Goal: Check status: Check status

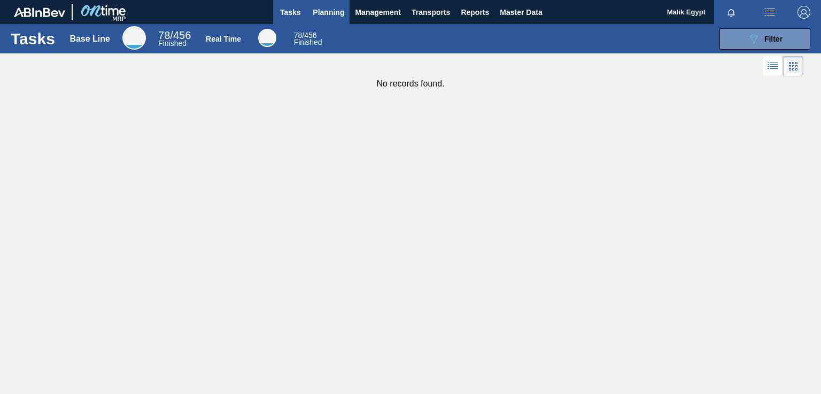
click at [336, 12] on span "Planning" at bounding box center [329, 12] width 32 height 13
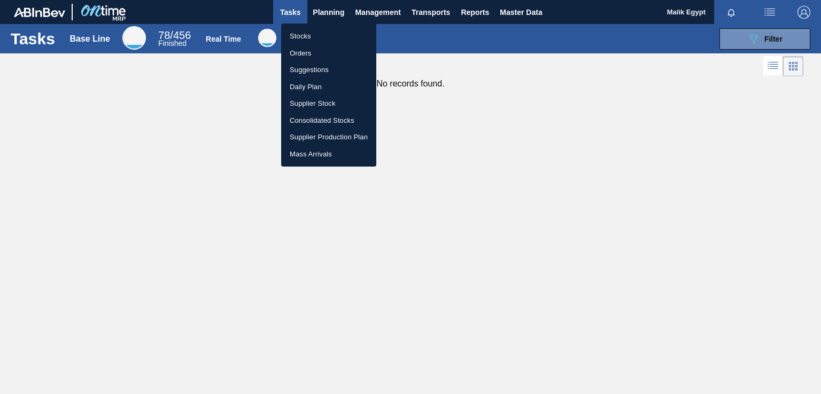
click at [304, 52] on li "Orders" at bounding box center [328, 53] width 95 height 17
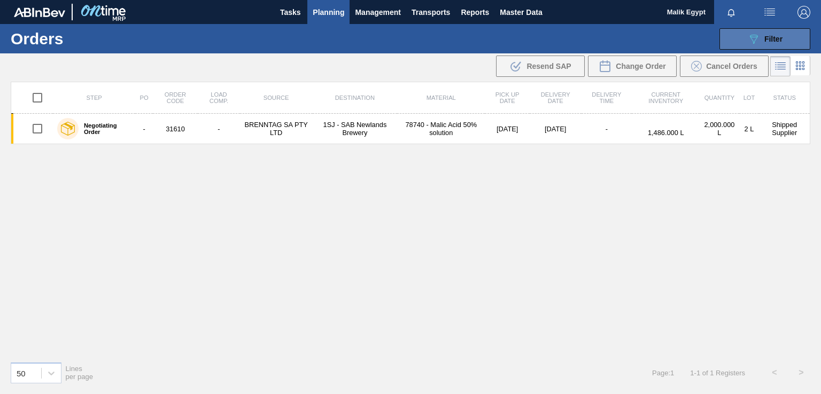
click at [768, 38] on span "Filter" at bounding box center [773, 39] width 18 height 9
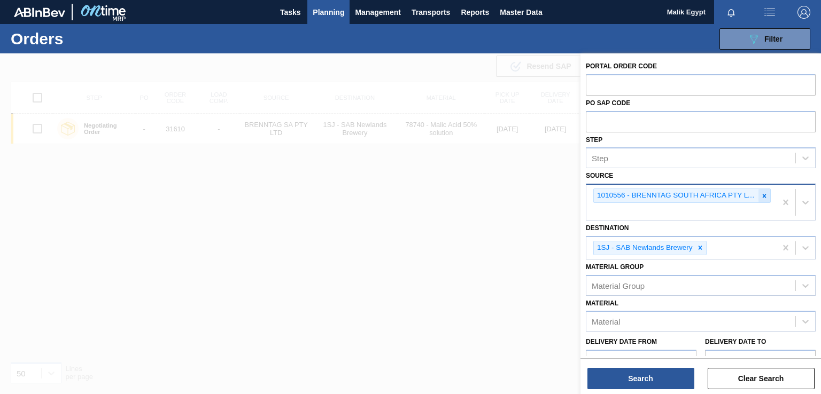
click at [765, 197] on icon at bounding box center [764, 195] width 7 height 7
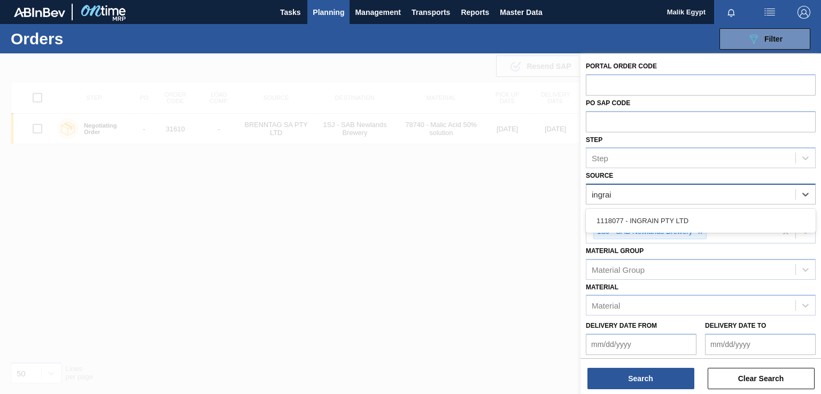
type input "ingrain"
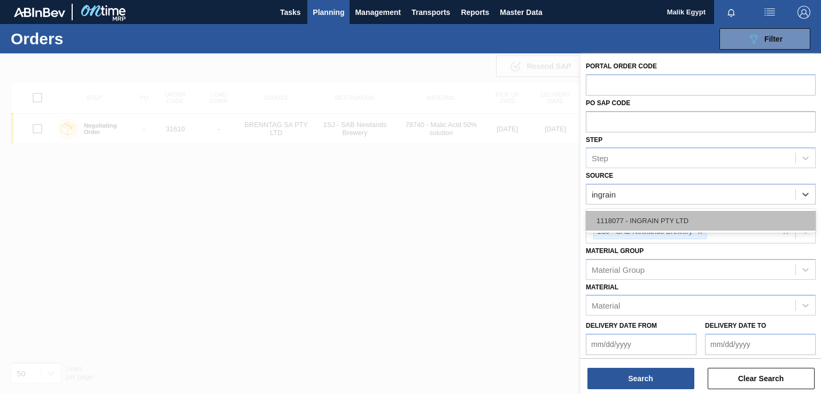
click at [713, 220] on div "1118077 - INGRAIN PTY LTD" at bounding box center [701, 221] width 230 height 20
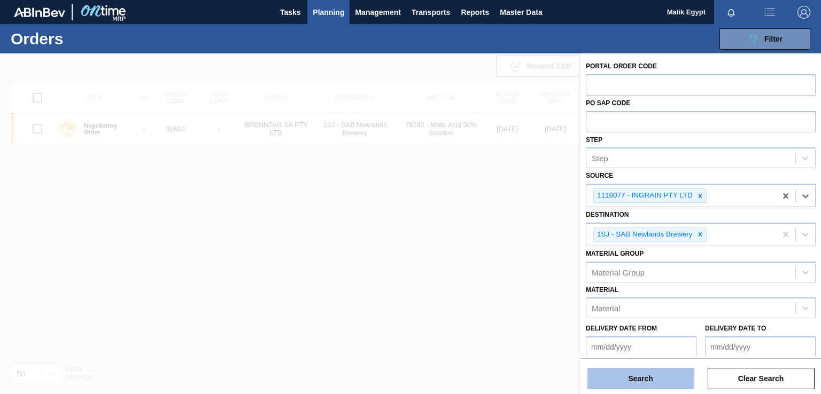
click at [648, 379] on button "Search" at bounding box center [640, 378] width 107 height 21
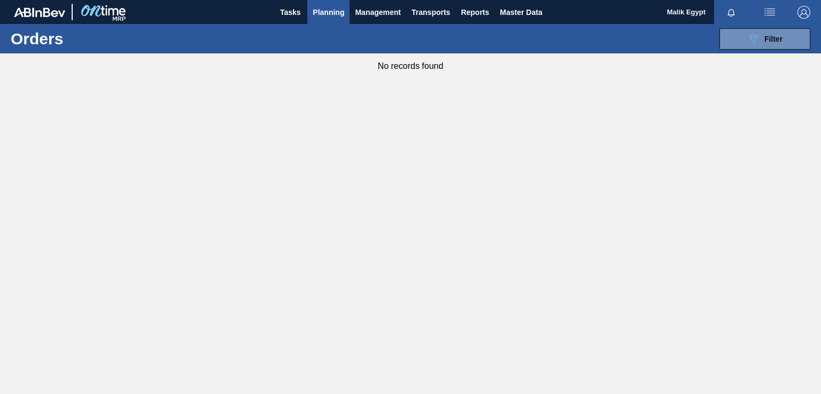
click at [328, 10] on span "Planning" at bounding box center [329, 12] width 32 height 13
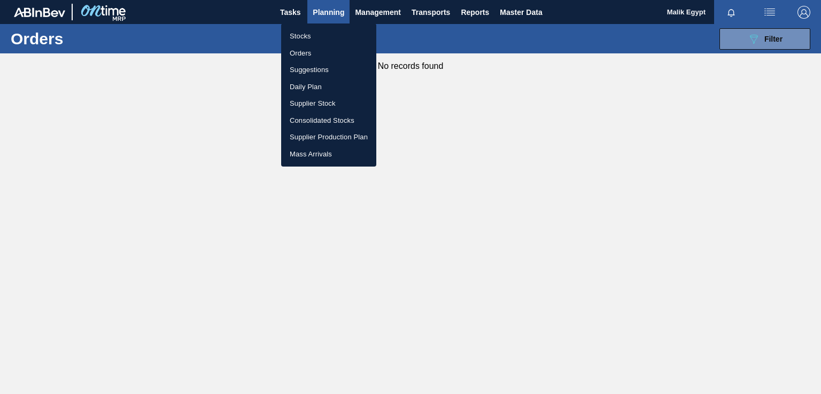
click at [322, 36] on li "Stocks" at bounding box center [328, 36] width 95 height 17
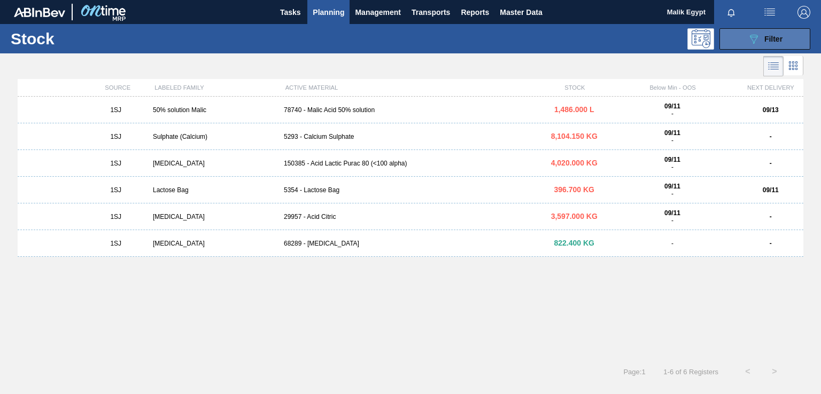
click at [760, 38] on icon "089F7B8B-B2A5-4AFE-B5C0-19BA573D28AC" at bounding box center [753, 39] width 13 height 13
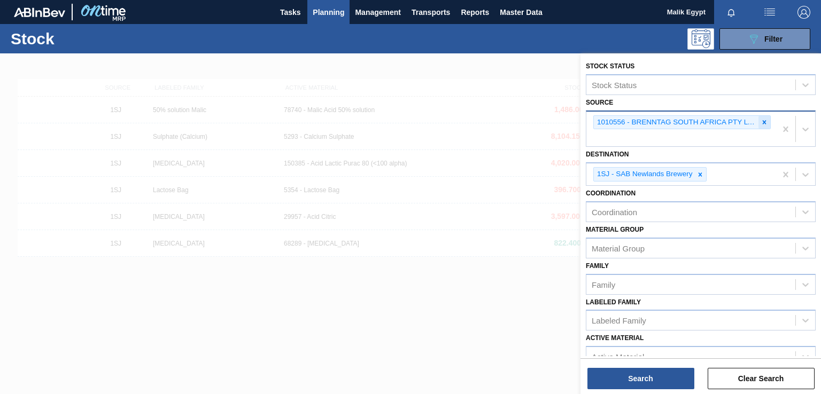
click at [761, 123] on icon at bounding box center [764, 122] width 7 height 7
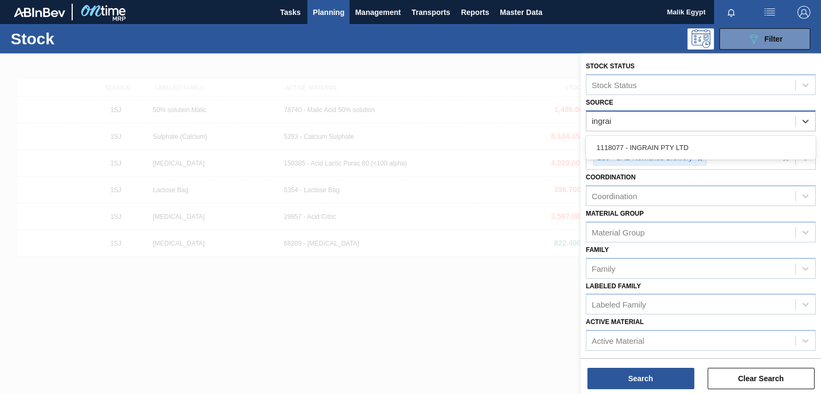
type input "ingrain"
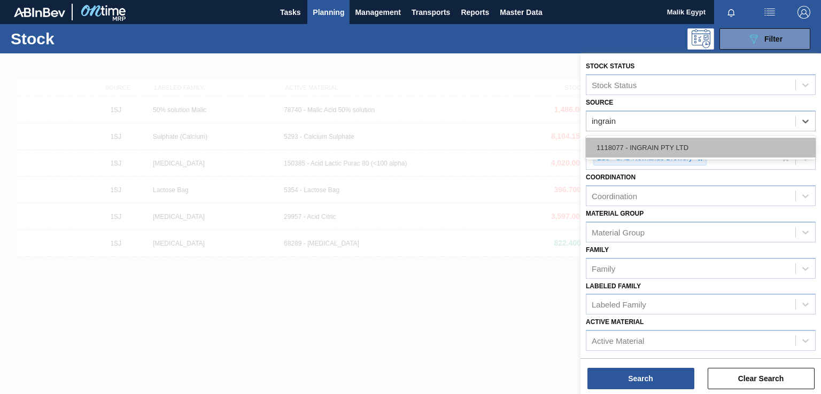
click at [656, 146] on div "1118077 - INGRAIN PTY LTD" at bounding box center [701, 148] width 230 height 20
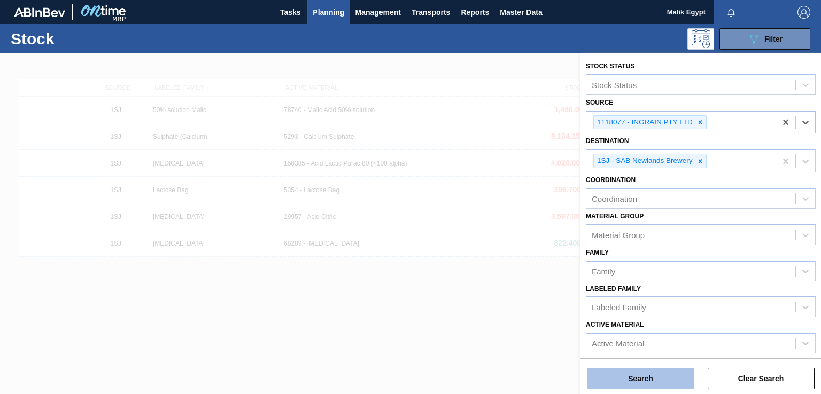
click at [654, 377] on button "Search" at bounding box center [640, 378] width 107 height 21
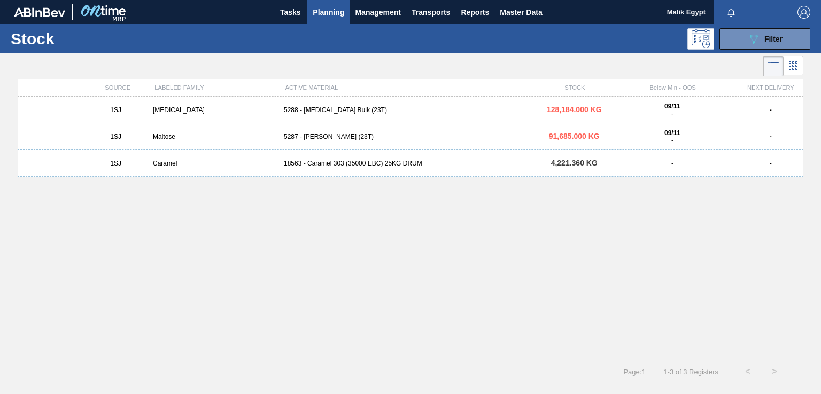
click at [168, 110] on div "[MEDICAL_DATA]" at bounding box center [214, 109] width 131 height 7
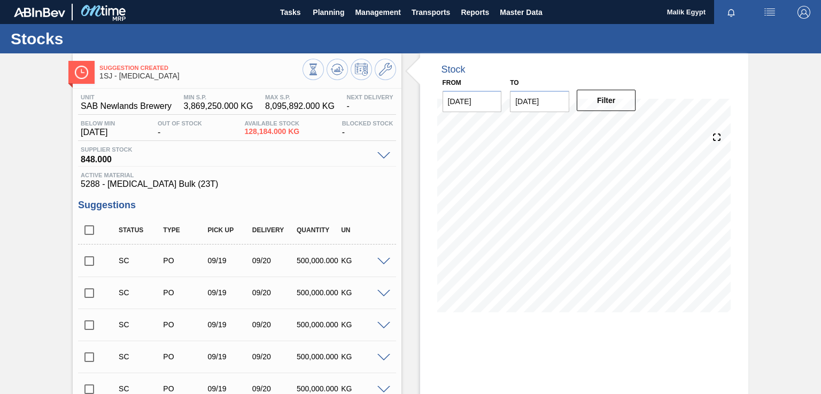
click at [91, 261] on input "checkbox" at bounding box center [89, 261] width 22 height 22
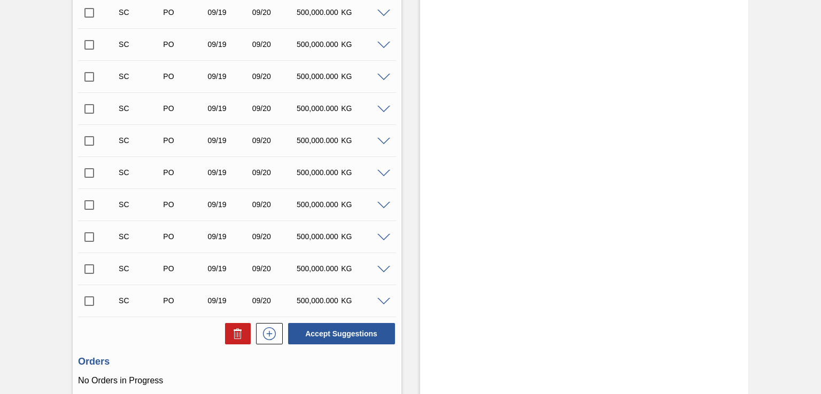
scroll to position [481, 0]
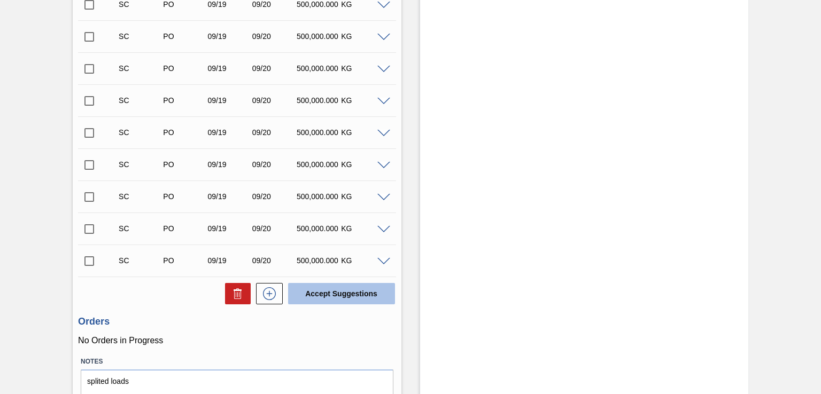
click at [344, 297] on button "Accept Suggestions" at bounding box center [341, 293] width 107 height 21
checkbox input "false"
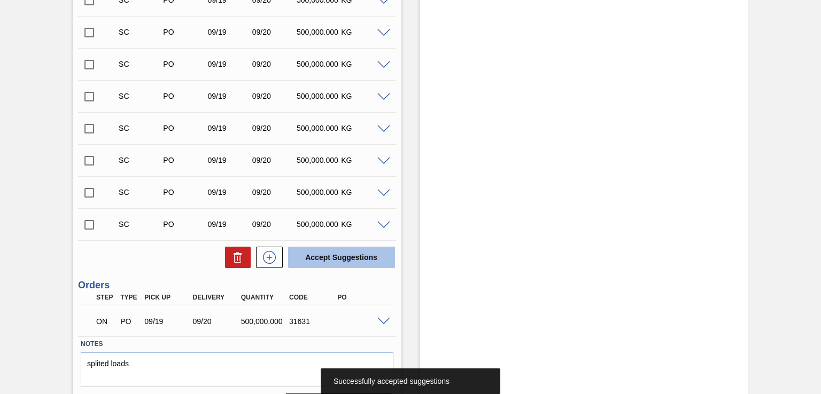
scroll to position [515, 0]
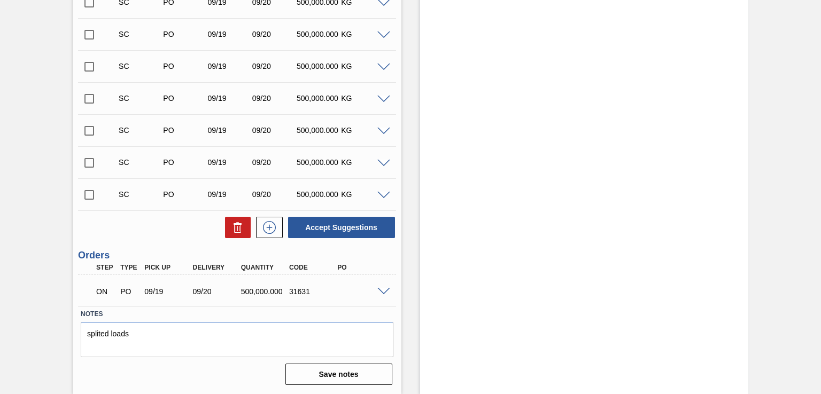
click at [386, 291] on span at bounding box center [383, 292] width 13 height 8
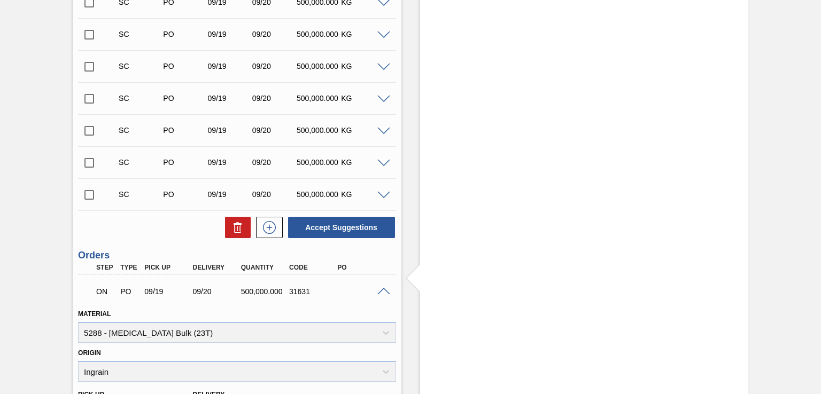
scroll to position [773, 0]
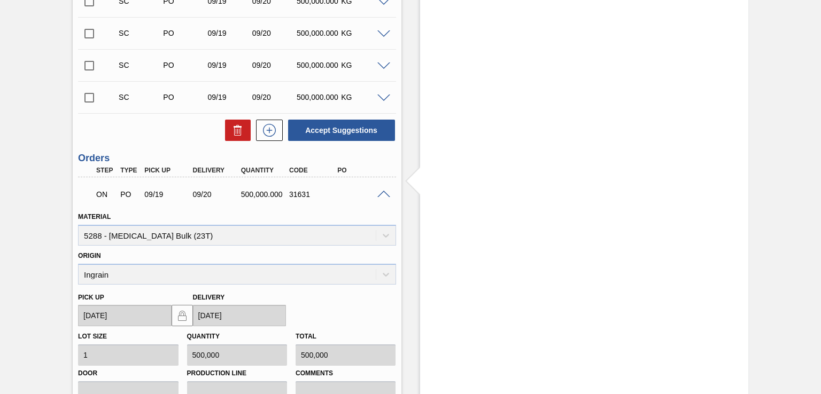
click at [381, 192] on span at bounding box center [383, 195] width 13 height 8
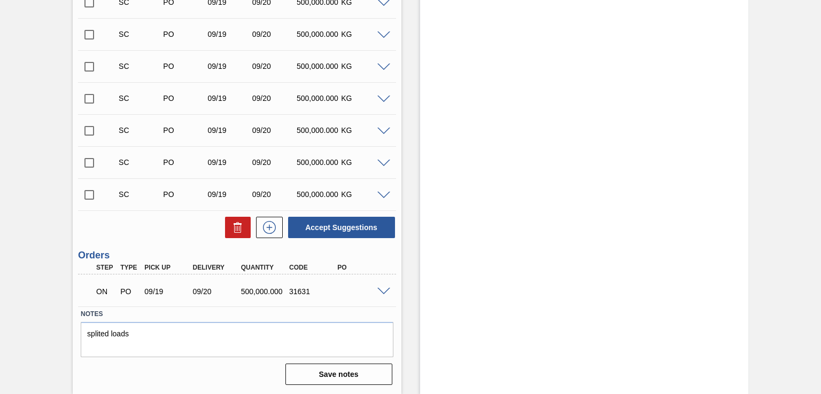
scroll to position [515, 0]
drag, startPoint x: 289, startPoint y: 291, endPoint x: 310, endPoint y: 291, distance: 20.3
click at [310, 291] on div "31631" at bounding box center [313, 292] width 53 height 9
copy div "31631"
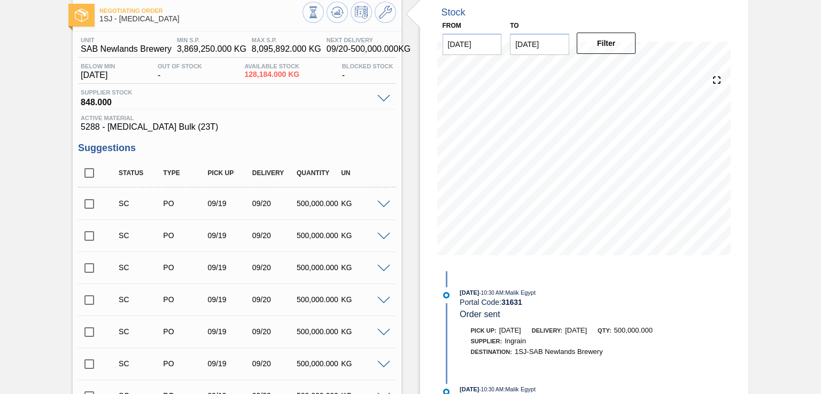
scroll to position [0, 0]
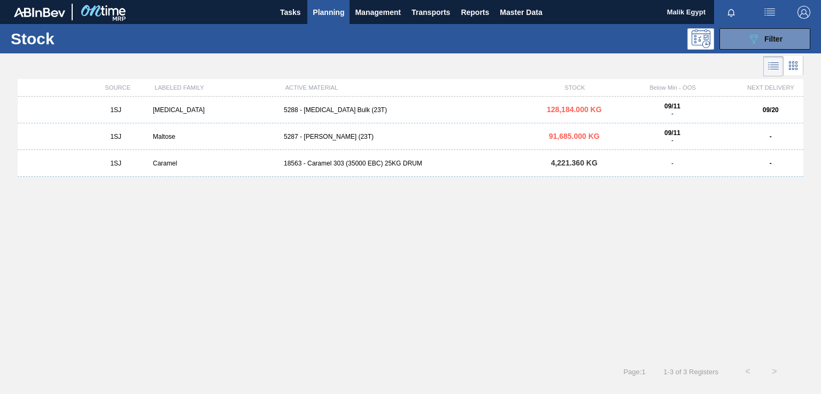
click at [160, 134] on div "Maltose" at bounding box center [214, 136] width 131 height 7
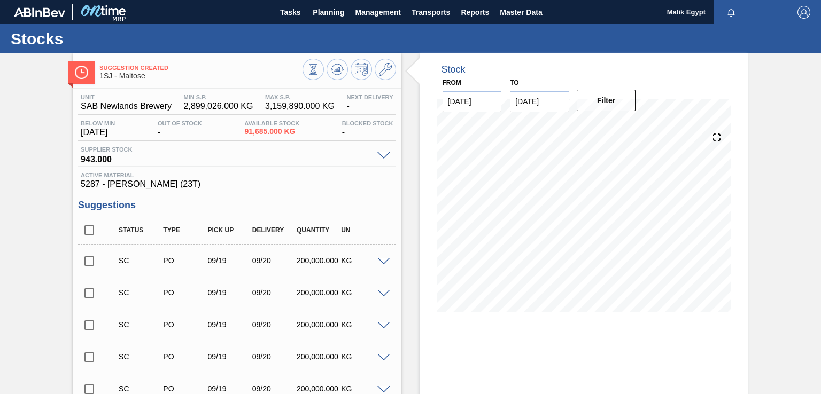
click at [90, 265] on input "checkbox" at bounding box center [89, 261] width 22 height 22
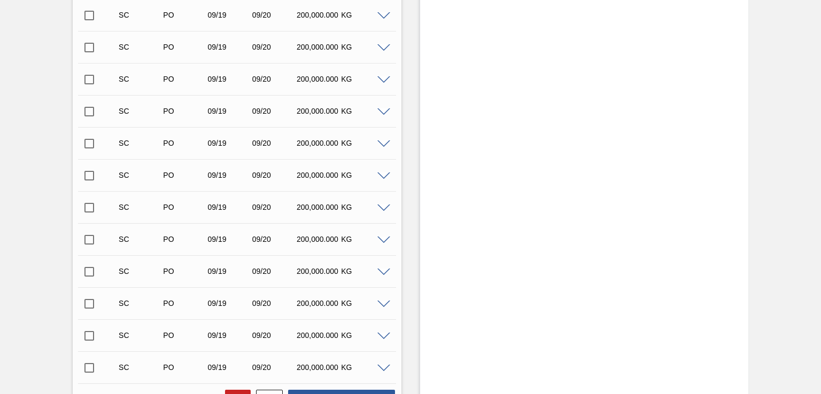
scroll to position [529, 0]
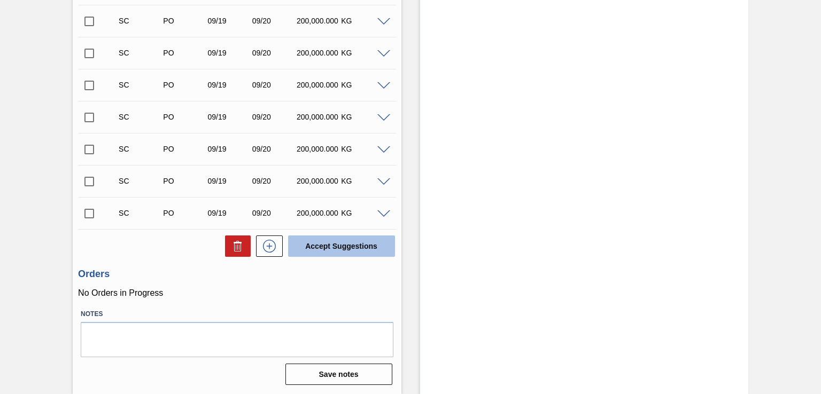
click at [344, 249] on button "Accept Suggestions" at bounding box center [341, 246] width 107 height 21
checkbox input "false"
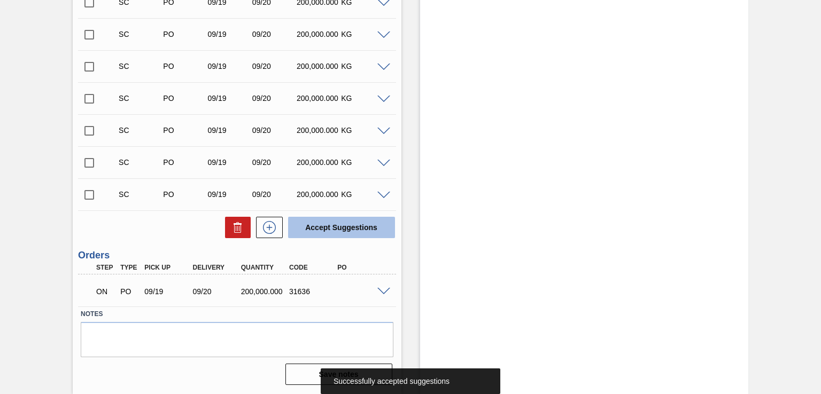
scroll to position [497, 0]
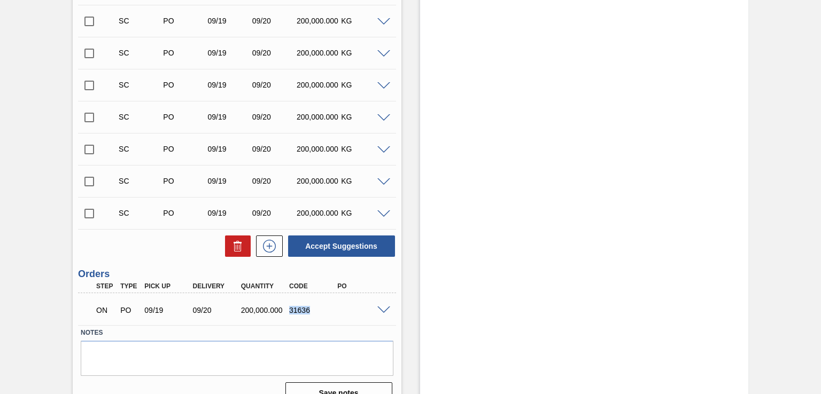
drag, startPoint x: 289, startPoint y: 308, endPoint x: 319, endPoint y: 308, distance: 29.9
click at [319, 308] on div "31636" at bounding box center [313, 310] width 53 height 9
copy div "31636"
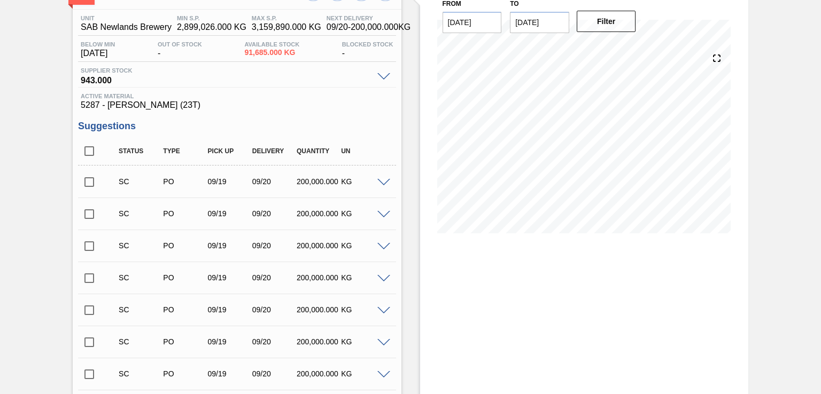
scroll to position [0, 0]
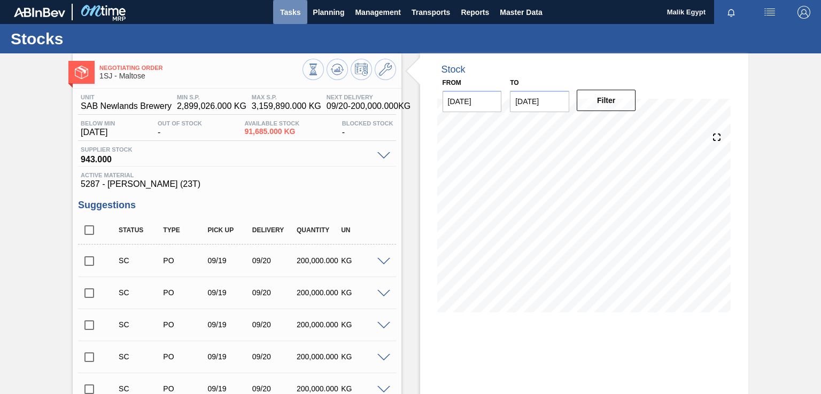
click at [296, 10] on span "Tasks" at bounding box center [290, 12] width 24 height 13
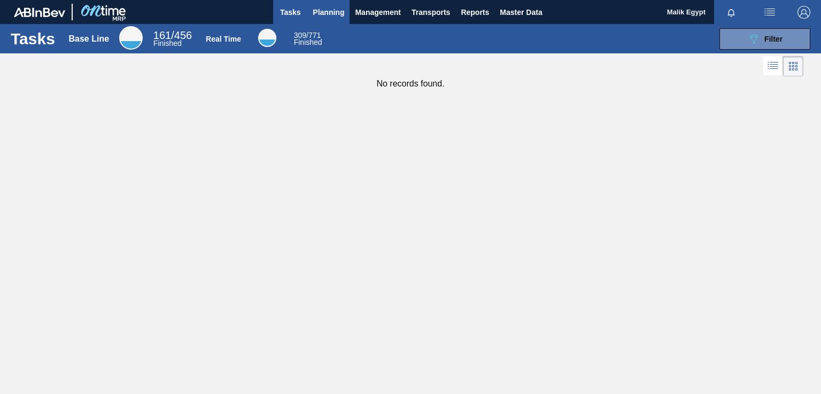
click at [330, 12] on span "Planning" at bounding box center [329, 12] width 32 height 13
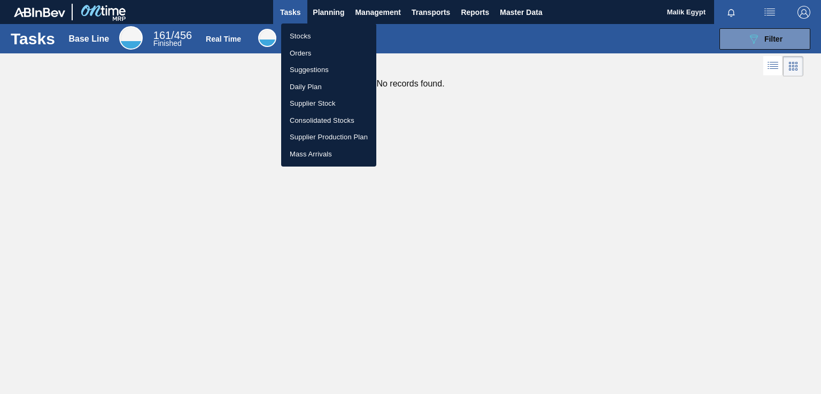
click at [310, 38] on li "Stocks" at bounding box center [328, 36] width 95 height 17
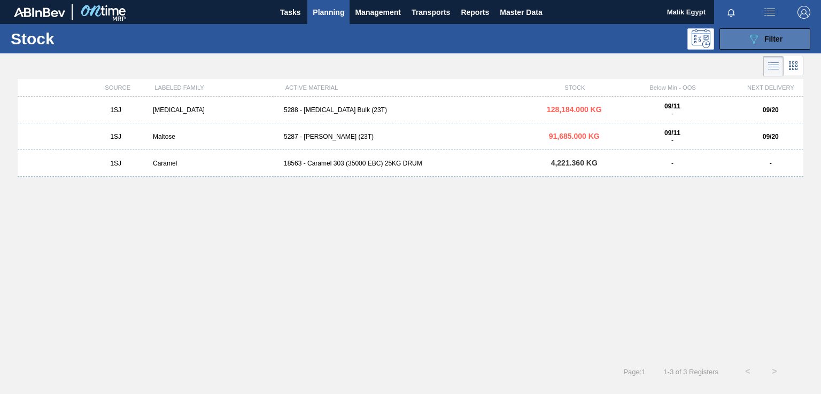
click at [747, 40] on icon "089F7B8B-B2A5-4AFE-B5C0-19BA573D28AC" at bounding box center [753, 39] width 13 height 13
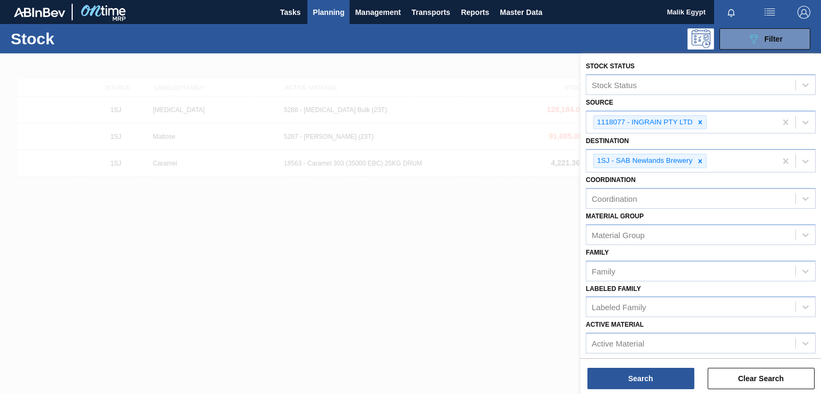
click at [399, 317] on div at bounding box center [410, 250] width 821 height 394
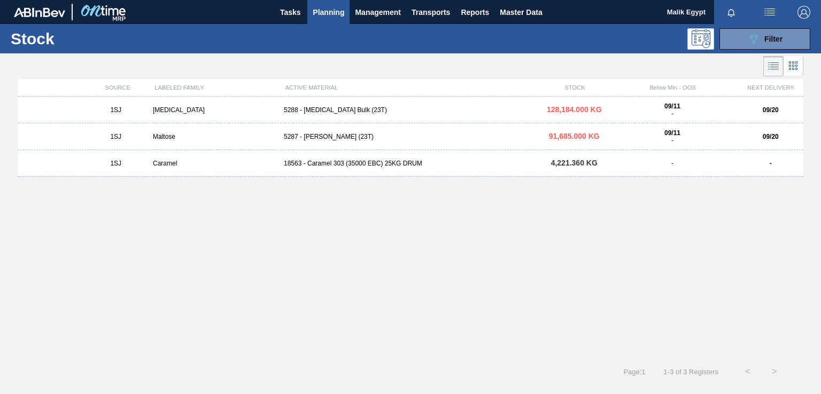
click at [167, 111] on div "[MEDICAL_DATA]" at bounding box center [214, 109] width 131 height 7
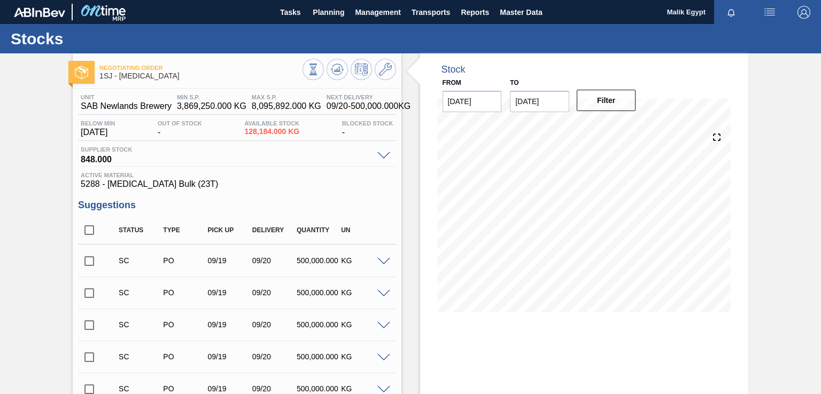
click at [384, 158] on span at bounding box center [383, 156] width 13 height 8
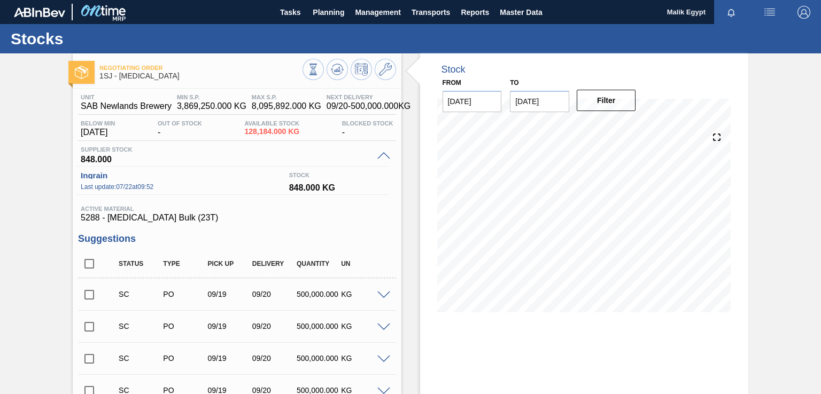
click at [381, 152] on span at bounding box center [383, 156] width 13 height 8
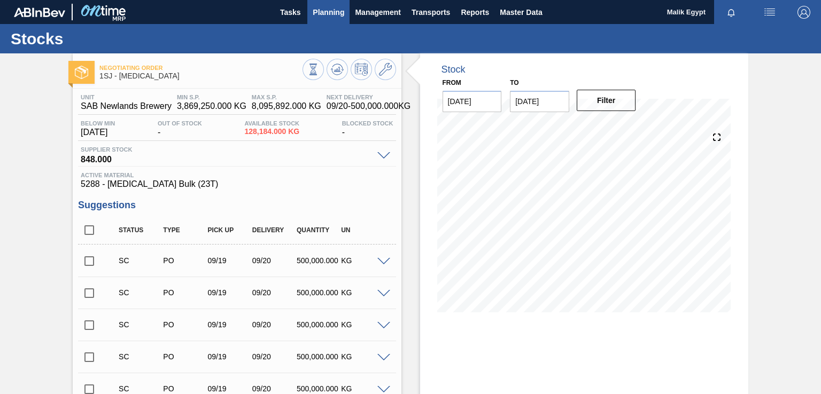
click at [332, 9] on span "Planning" at bounding box center [329, 12] width 32 height 13
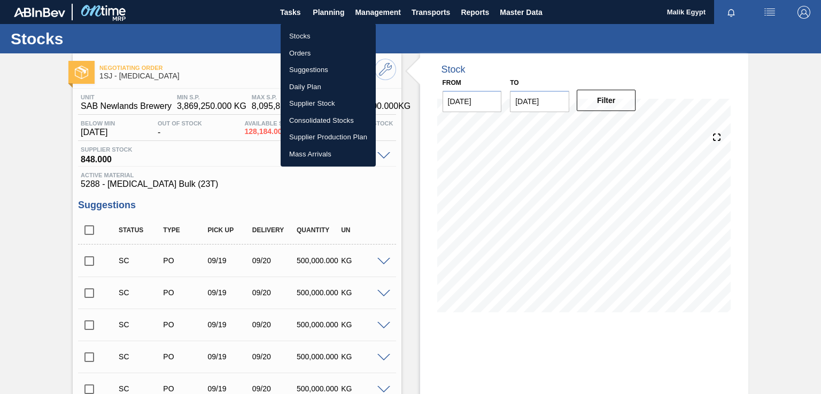
click at [302, 35] on li "Stocks" at bounding box center [328, 36] width 95 height 17
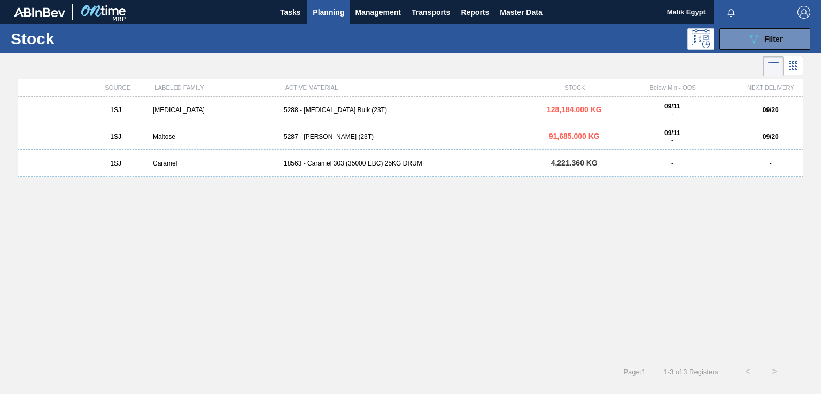
click at [171, 109] on div "[MEDICAL_DATA]" at bounding box center [214, 109] width 131 height 7
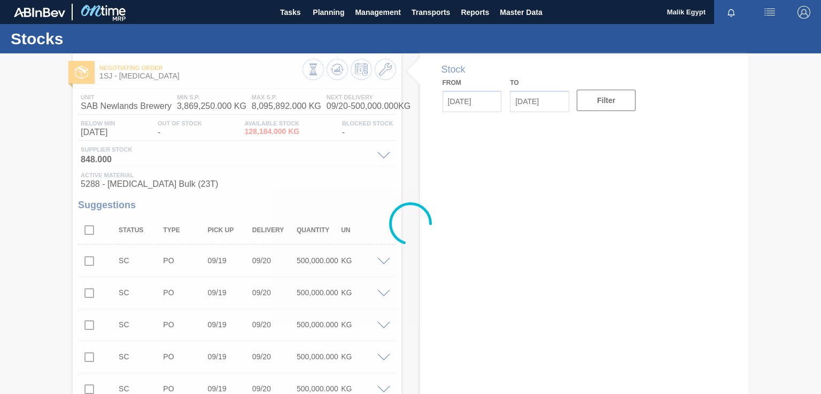
type input "[DATE]"
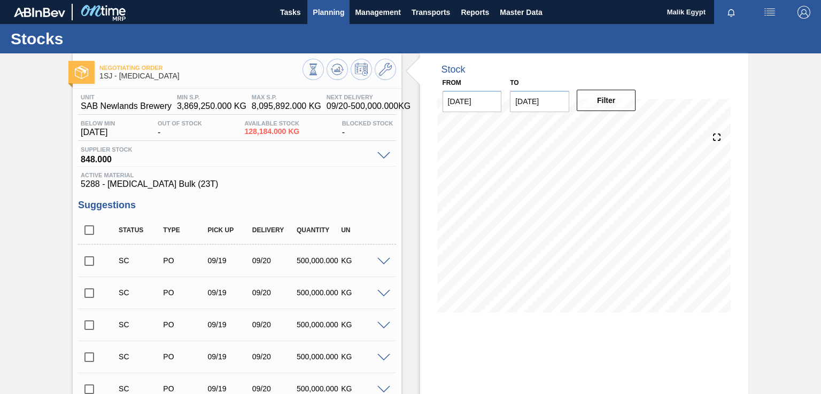
click at [328, 10] on span "Planning" at bounding box center [329, 12] width 32 height 13
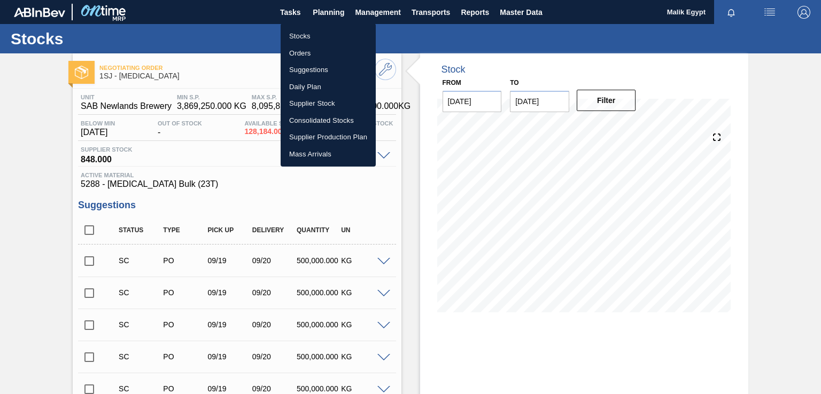
click at [306, 35] on li "Stocks" at bounding box center [328, 36] width 95 height 17
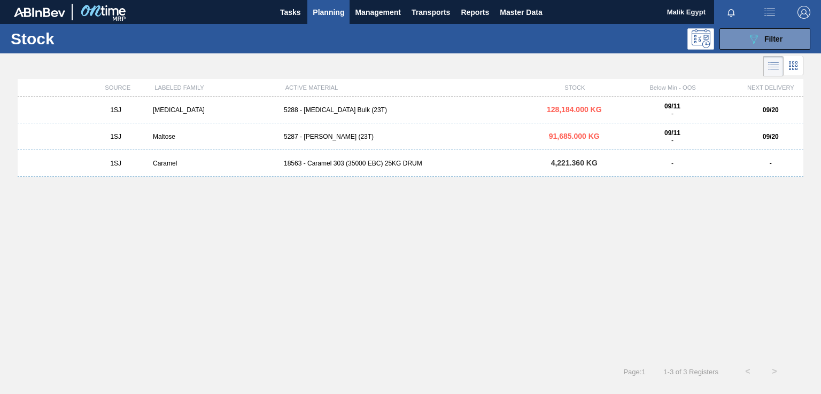
click at [167, 112] on div "[MEDICAL_DATA]" at bounding box center [214, 109] width 131 height 7
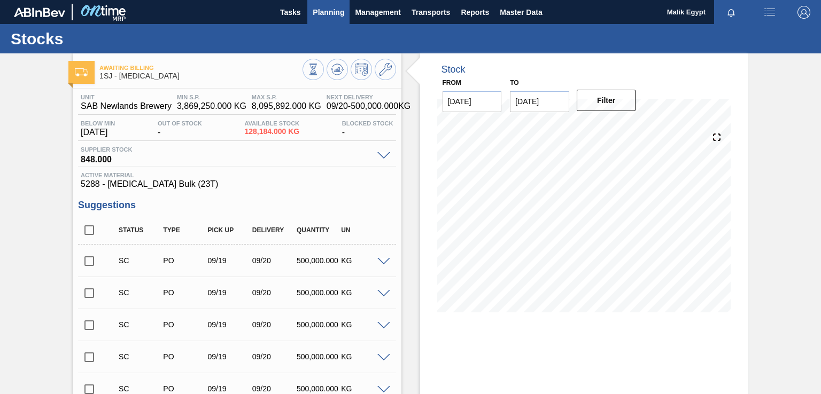
click at [334, 9] on span "Planning" at bounding box center [329, 12] width 32 height 13
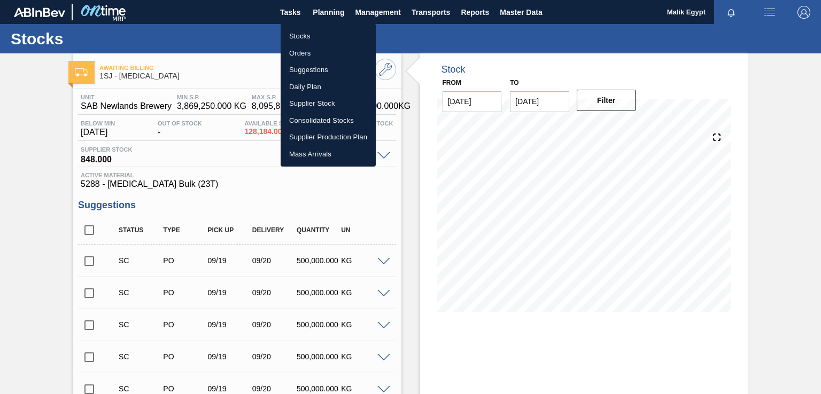
click at [308, 38] on li "Stocks" at bounding box center [328, 36] width 95 height 17
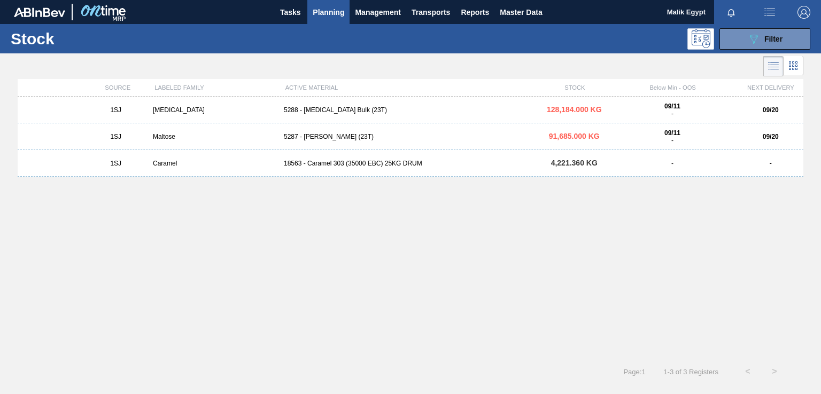
click at [173, 137] on div "Maltose" at bounding box center [214, 136] width 131 height 7
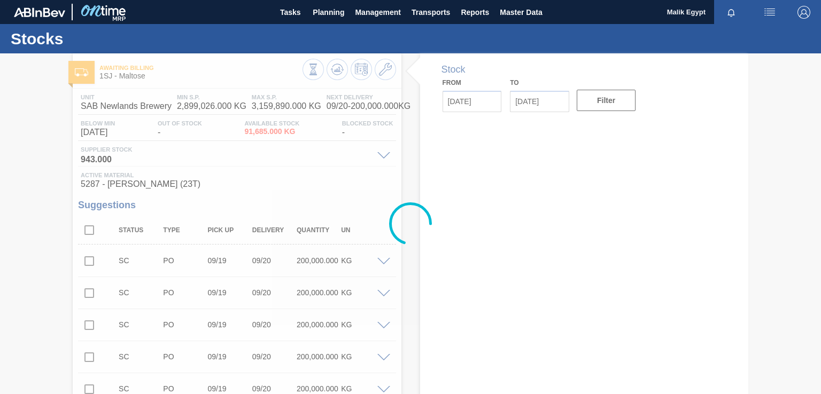
type input "[DATE]"
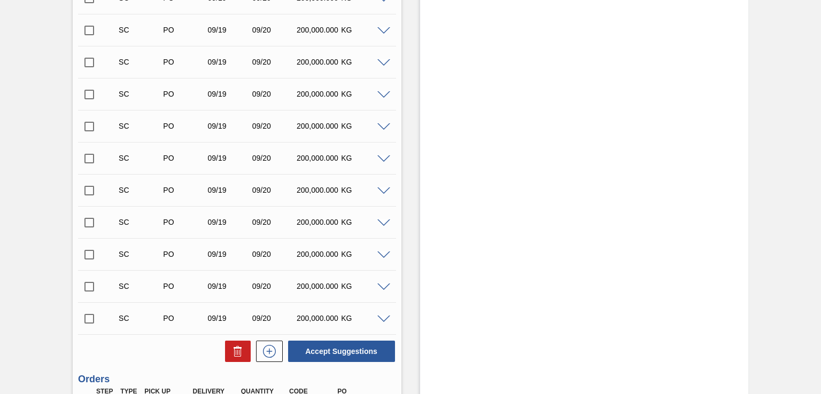
scroll to position [248, 0]
